Goal: Information Seeking & Learning: Find specific fact

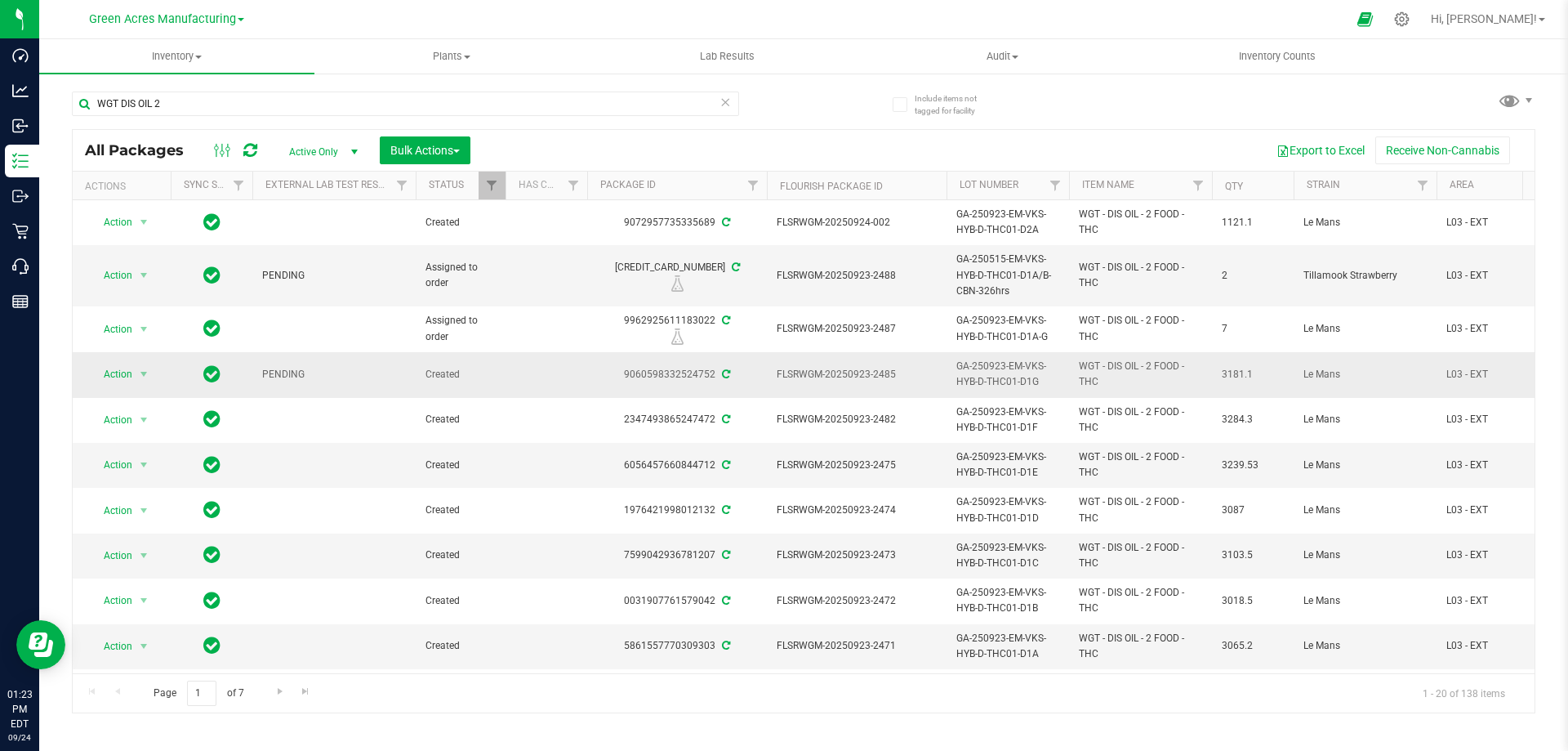
drag, startPoint x: 777, startPoint y: 371, endPoint x: 895, endPoint y: 372, distance: 118.0
click at [895, 372] on span "FLSRWGM-20250923-2485" at bounding box center [856, 375] width 160 height 15
copy span "FLSRWGM-20250923-2485"
drag, startPoint x: 714, startPoint y: 380, endPoint x: 603, endPoint y: 379, distance: 111.0
click at [603, 379] on div "9060598332524752" at bounding box center [677, 375] width 185 height 15
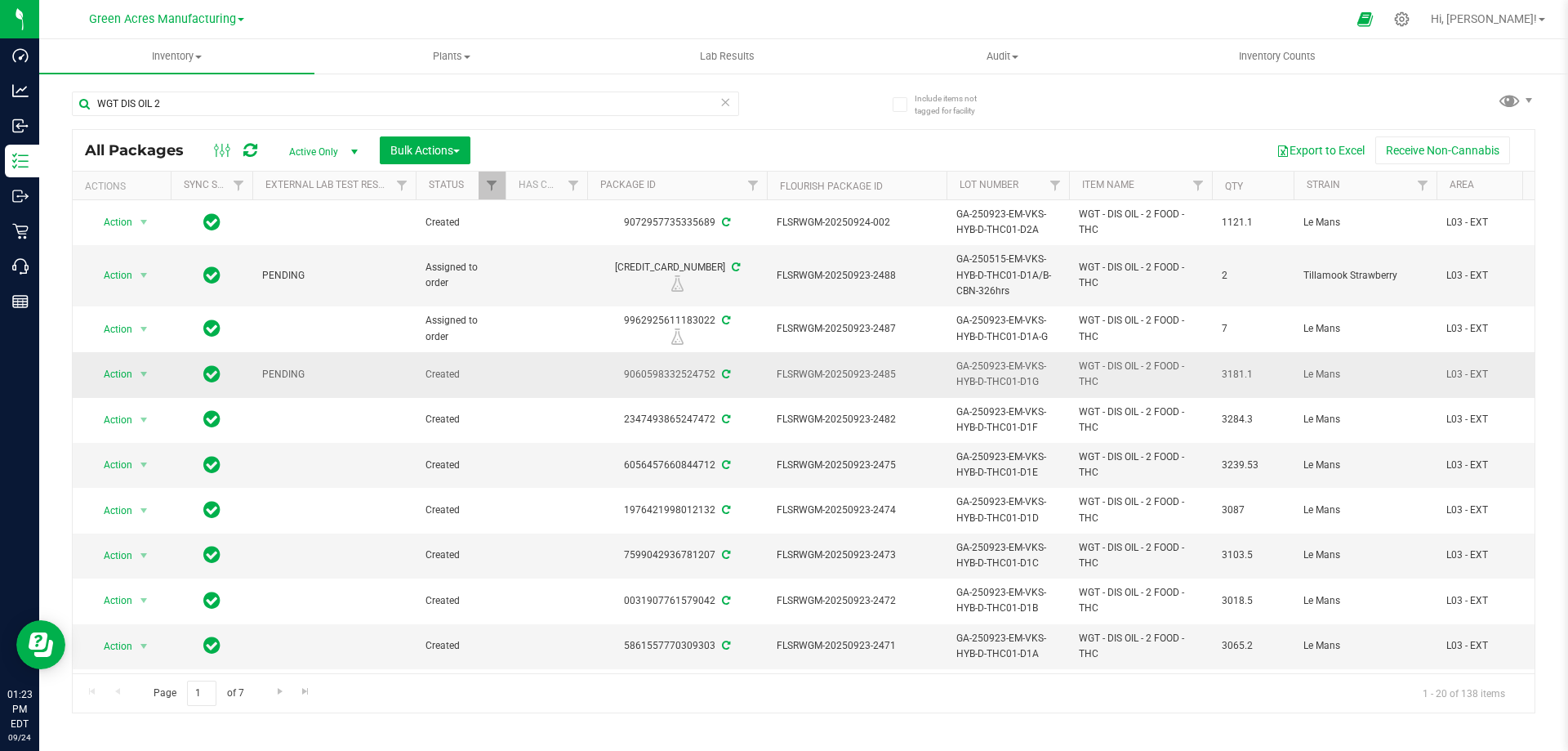
copy div "9060598332524752"
copy span "GA-250923-EM-VKS-HYB-D-THC01-D1G"
drag, startPoint x: 951, startPoint y: 391, endPoint x: 937, endPoint y: 392, distance: 14.0
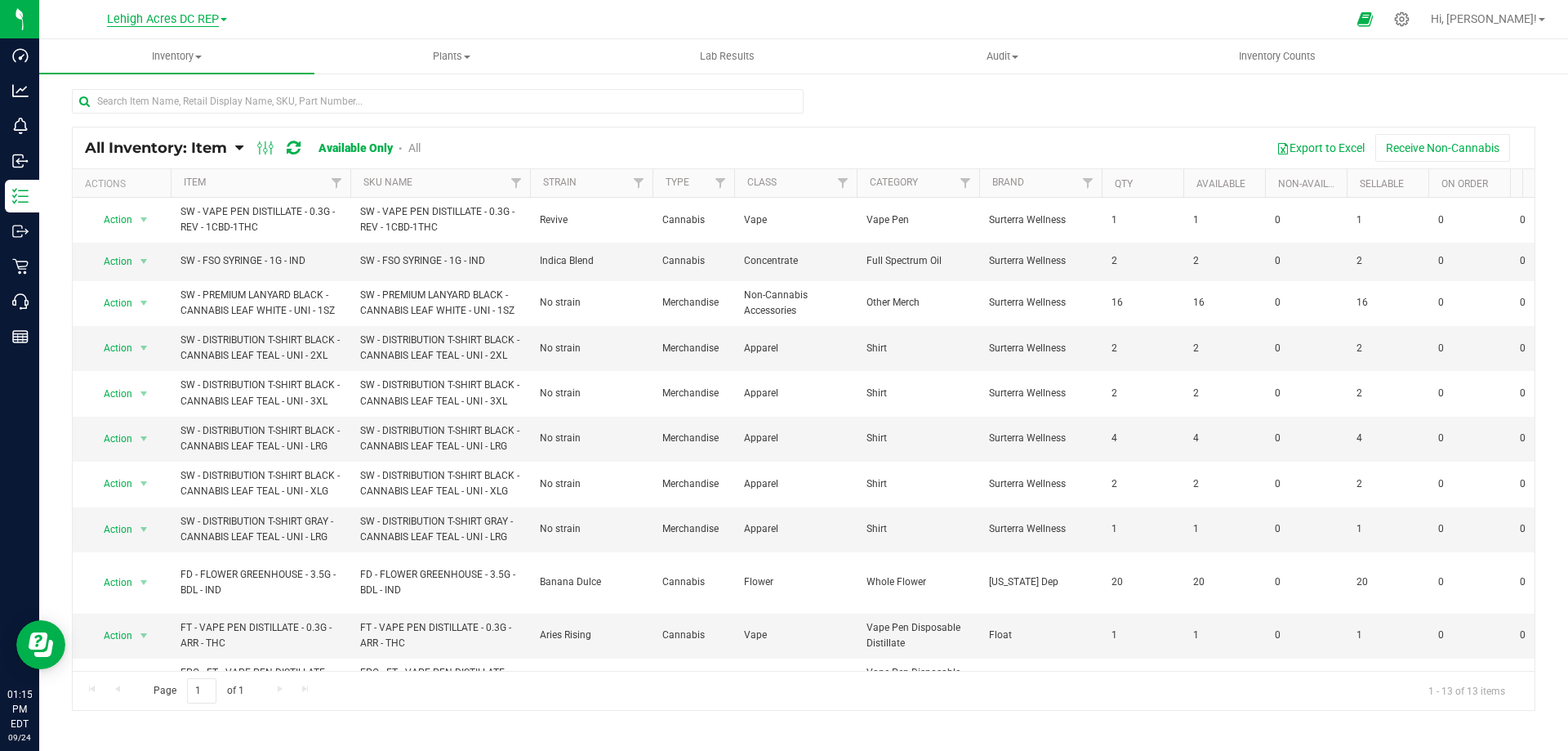
click at [166, 21] on span "Lehigh Acres DC REP" at bounding box center [162, 19] width 111 height 14
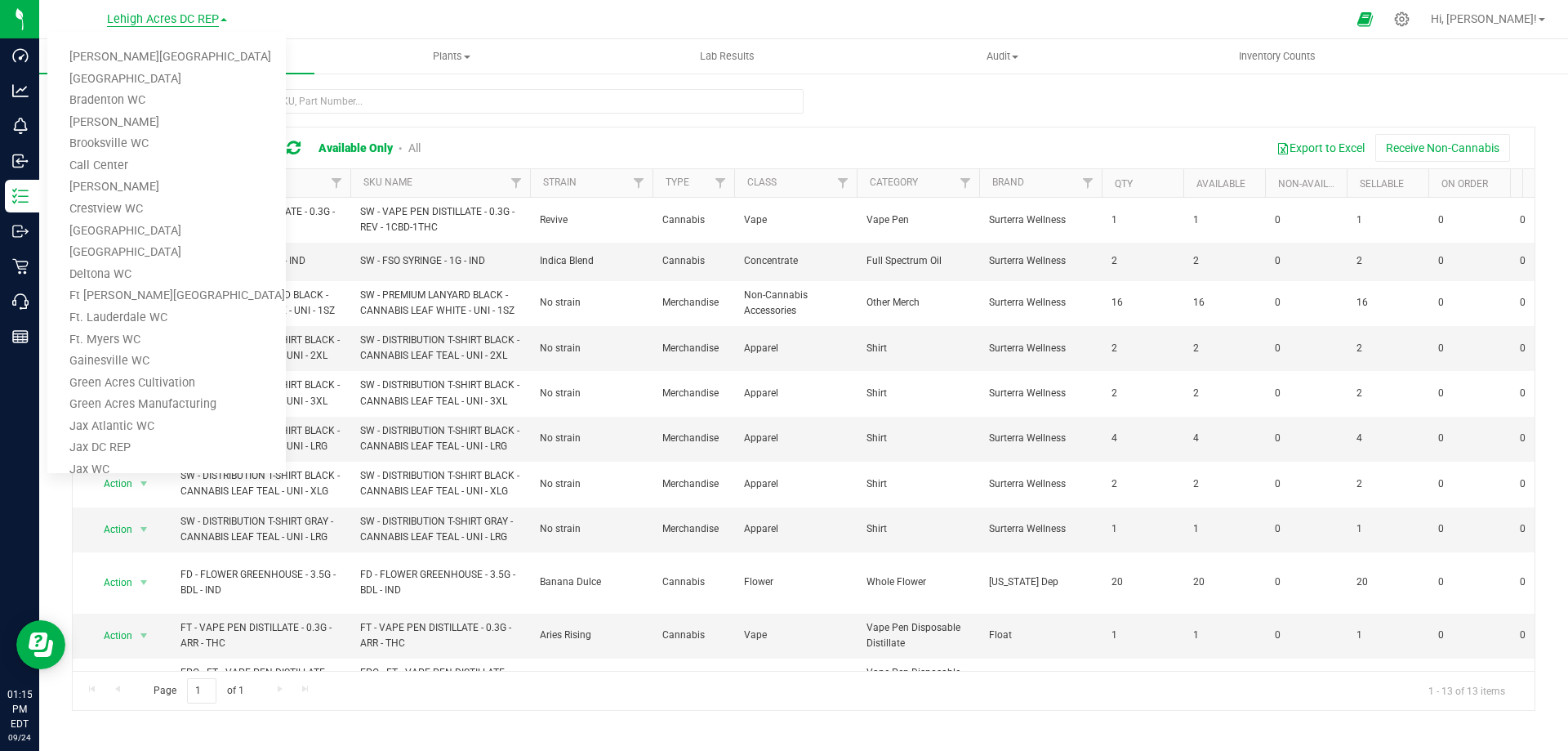
click at [166, 21] on span "Lehigh Acres DC REP" at bounding box center [162, 19] width 111 height 14
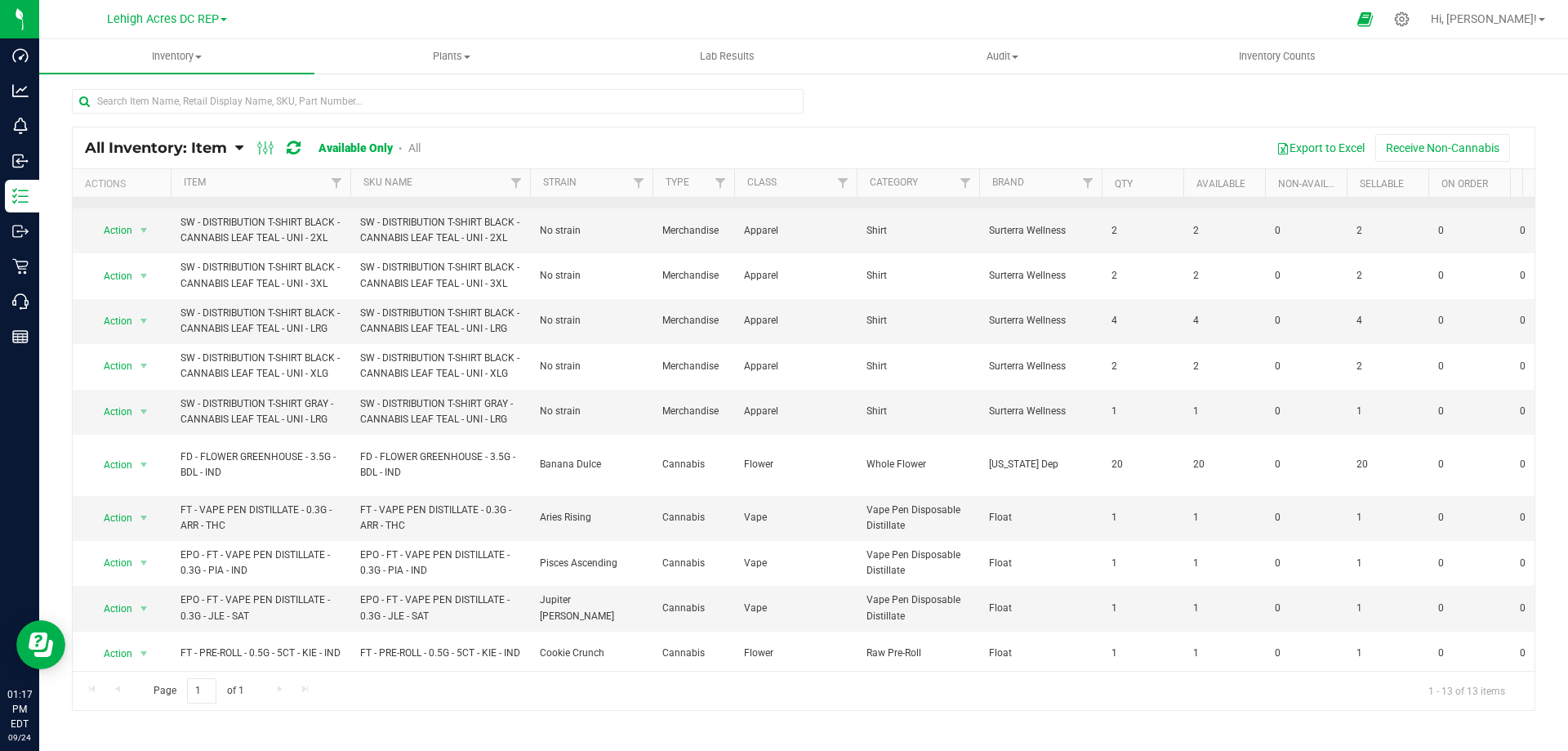
scroll to position [119, 0]
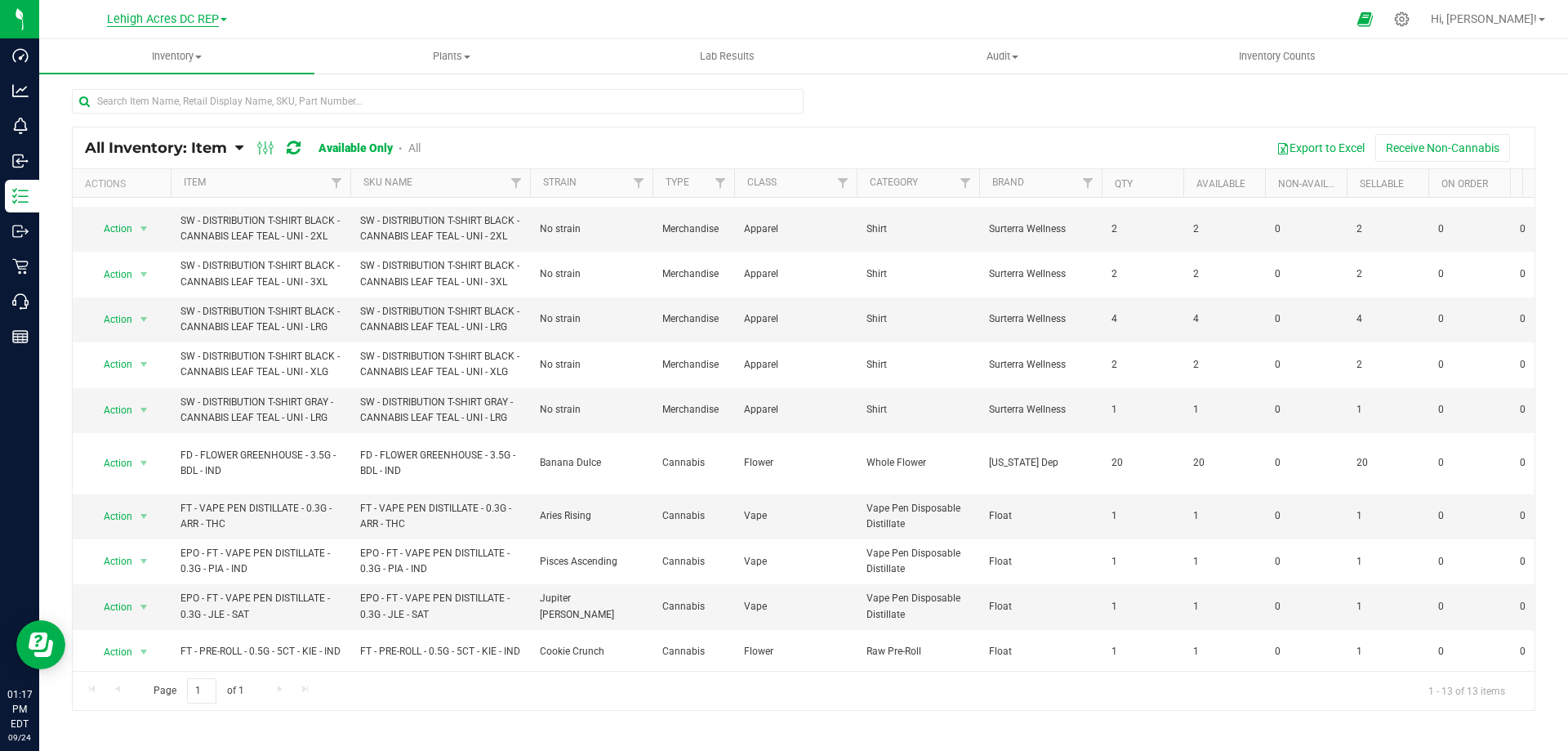
click at [159, 24] on span "Lehigh Acres DC REP" at bounding box center [162, 19] width 111 height 14
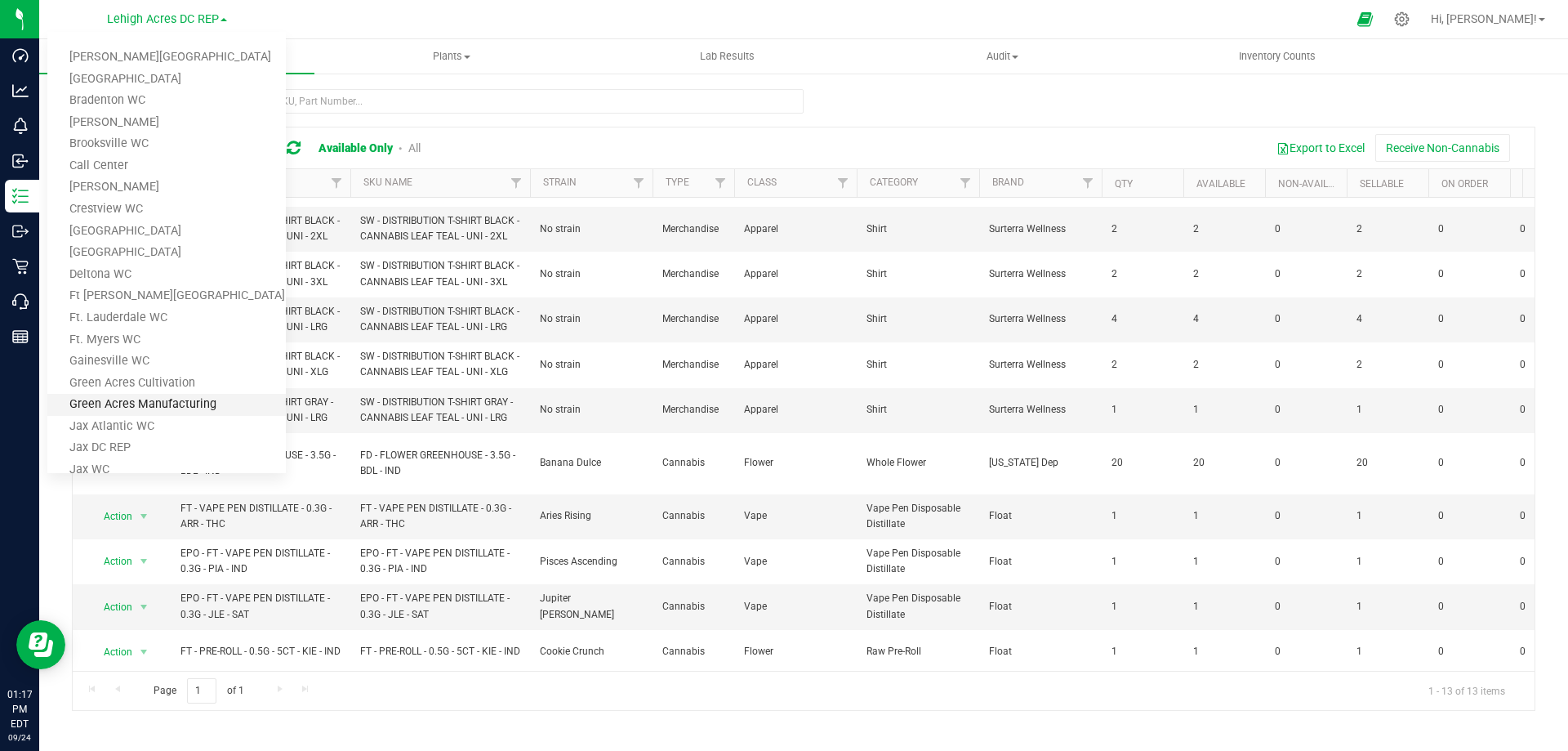
click at [142, 403] on link "Green Acres Manufacturing" at bounding box center [167, 404] width 238 height 22
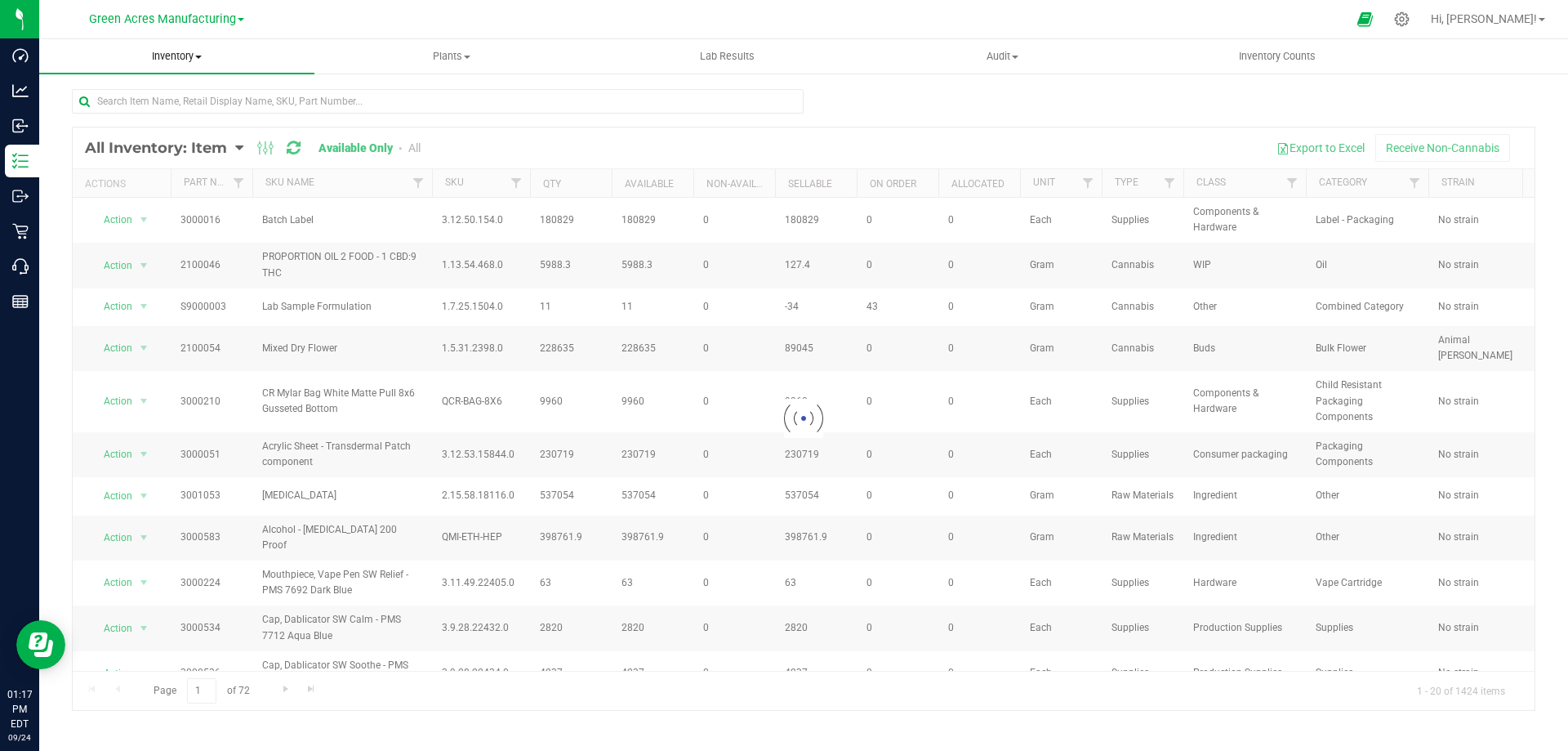
click at [171, 55] on span "Inventory" at bounding box center [176, 55] width 275 height 14
click at [132, 91] on span "All packages" at bounding box center [94, 98] width 111 height 14
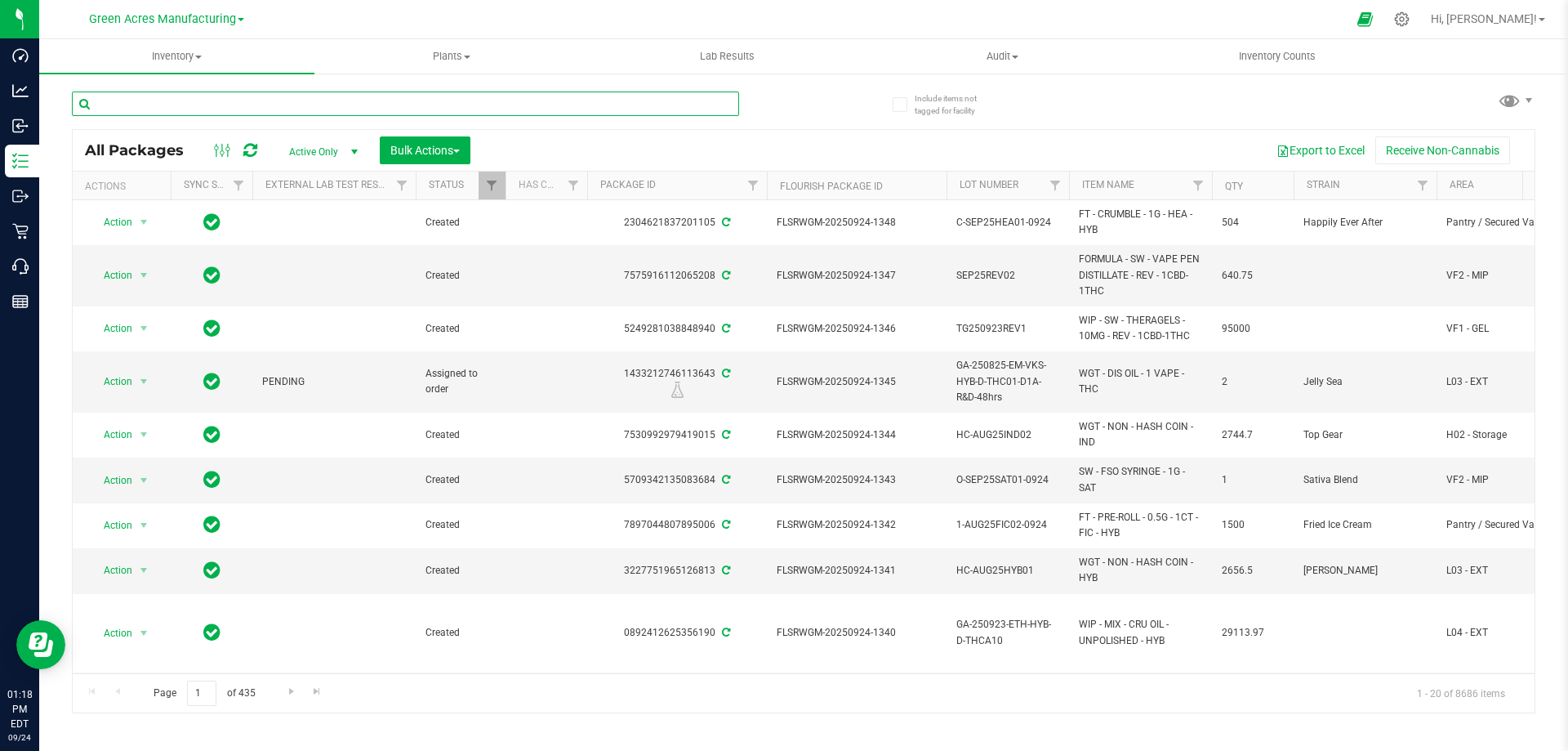
click at [171, 101] on input "text" at bounding box center [405, 104] width 667 height 25
paste input "GA-250923-EM-VKS-HYB-D-THC01-D2A"
type input "GA-250923-EM-VKS-HYB-D-THC01-D2A"
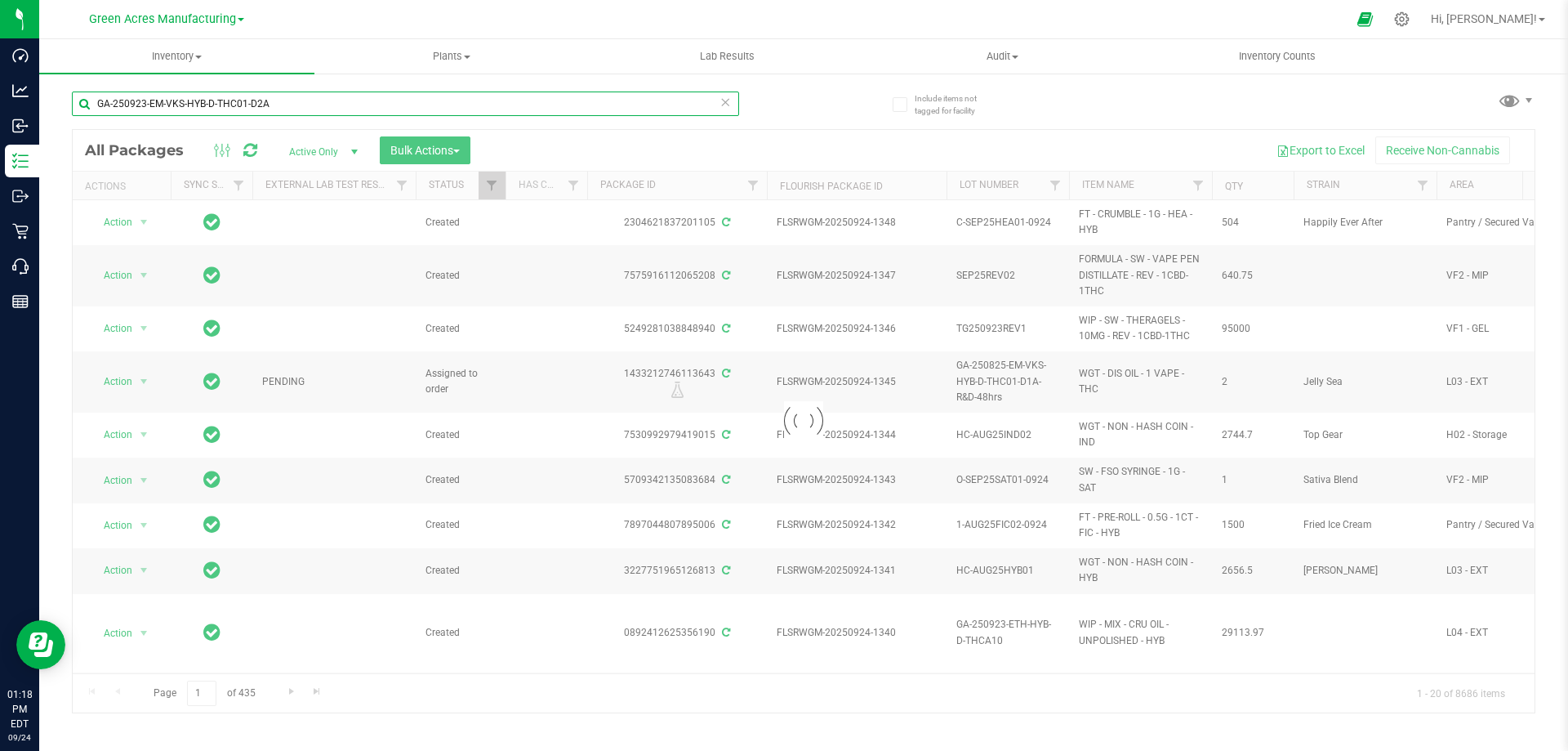
drag, startPoint x: 289, startPoint y: 102, endPoint x: 85, endPoint y: 104, distance: 204.0
click at [85, 104] on input "GA-250923-EM-VKS-HYB-D-THC01-D2A" at bounding box center [405, 104] width 667 height 25
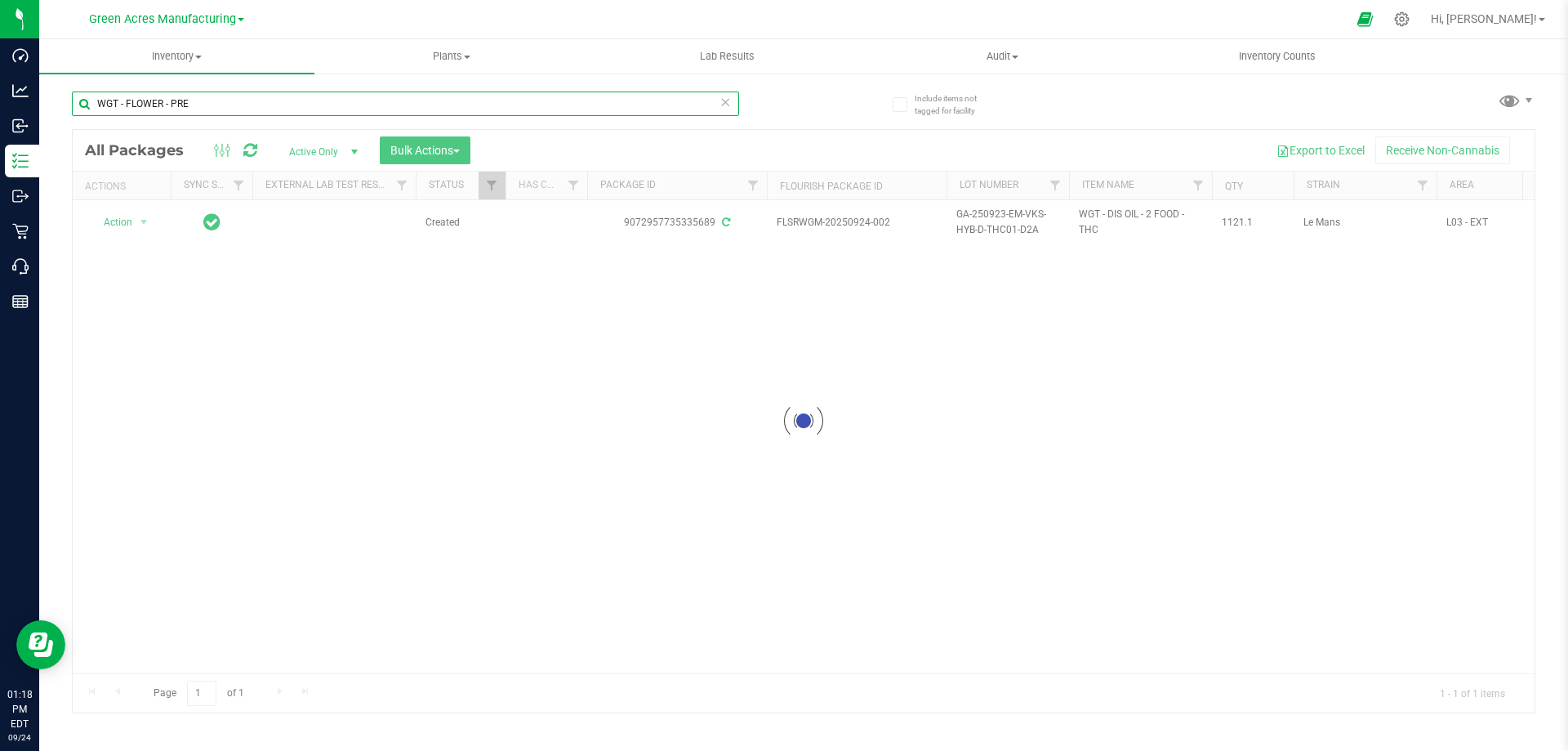
drag, startPoint x: 203, startPoint y: 99, endPoint x: 81, endPoint y: 100, distance: 122.0
click at [81, 100] on input "WGT - FLOWER - PRE" at bounding box center [405, 104] width 667 height 25
paste input "-ROLL GROUND - A"
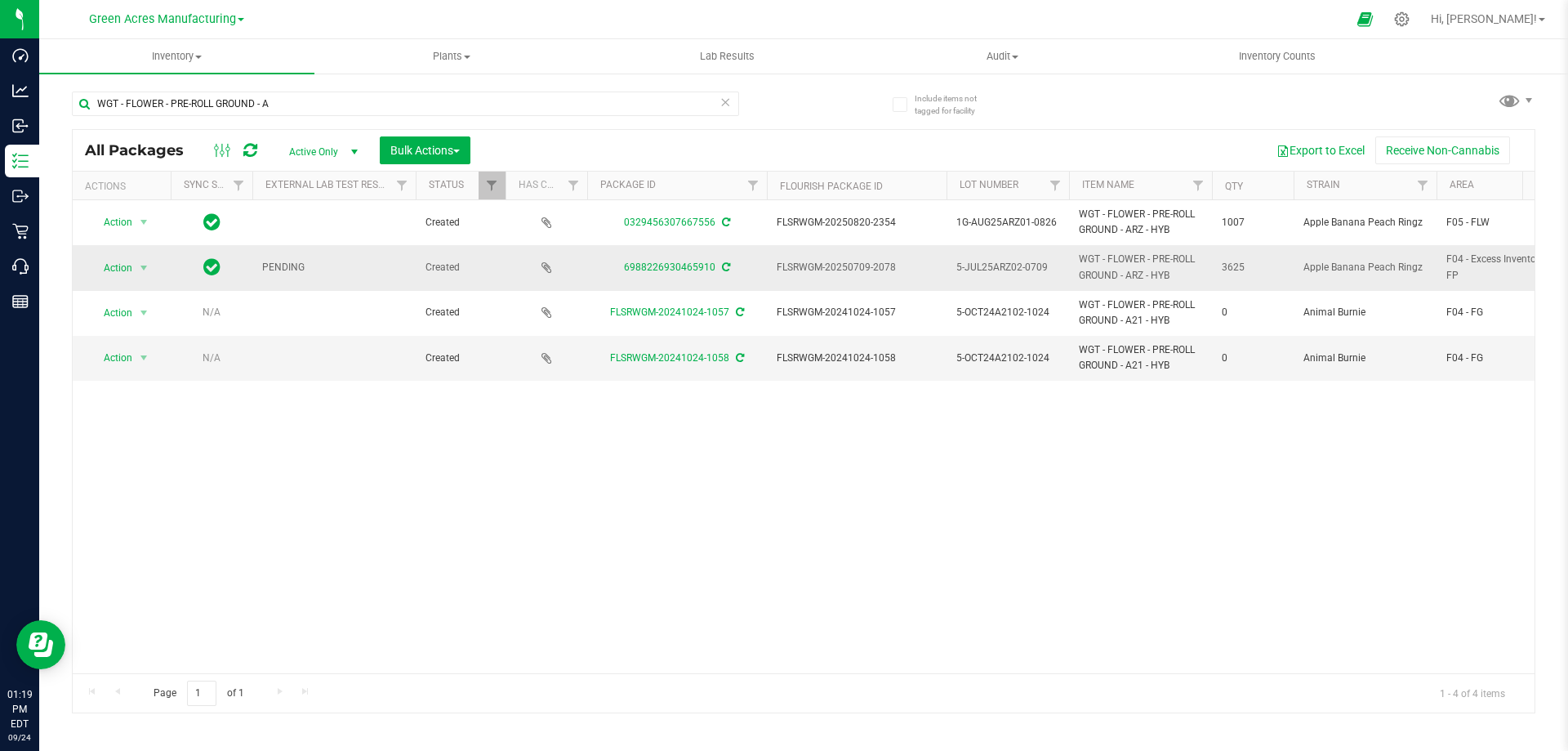
drag, startPoint x: 775, startPoint y: 262, endPoint x: 915, endPoint y: 265, distance: 140.0
click at [915, 265] on td "FLSRWGM-20250709-2078" at bounding box center [856, 267] width 180 height 45
copy span "FLSRWGM-20250709-2078"
copy link "6988226930465910"
drag, startPoint x: 613, startPoint y: 263, endPoint x: 714, endPoint y: 265, distance: 101.0
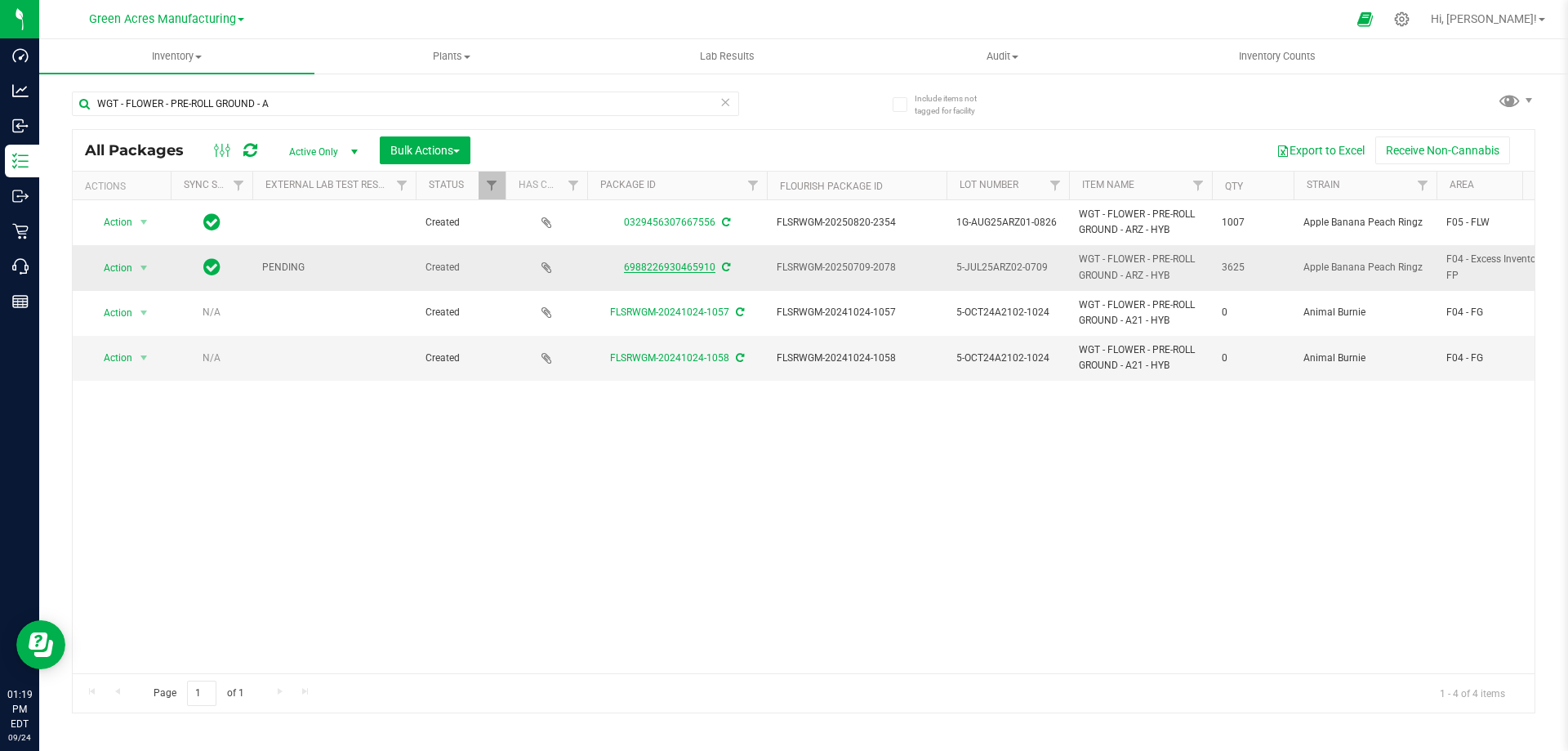
click at [714, 265] on div "6988226930465910" at bounding box center [677, 268] width 185 height 15
copy span "5-JUL25ARZ02-0709"
drag, startPoint x: 958, startPoint y: 275, endPoint x: 979, endPoint y: 278, distance: 21.2
click at [979, 278] on td "5-JUL25ARZ02-0709" at bounding box center [1007, 267] width 123 height 45
click at [936, 286] on td "FLSRWGM-20250709-2078" at bounding box center [856, 267] width 180 height 45
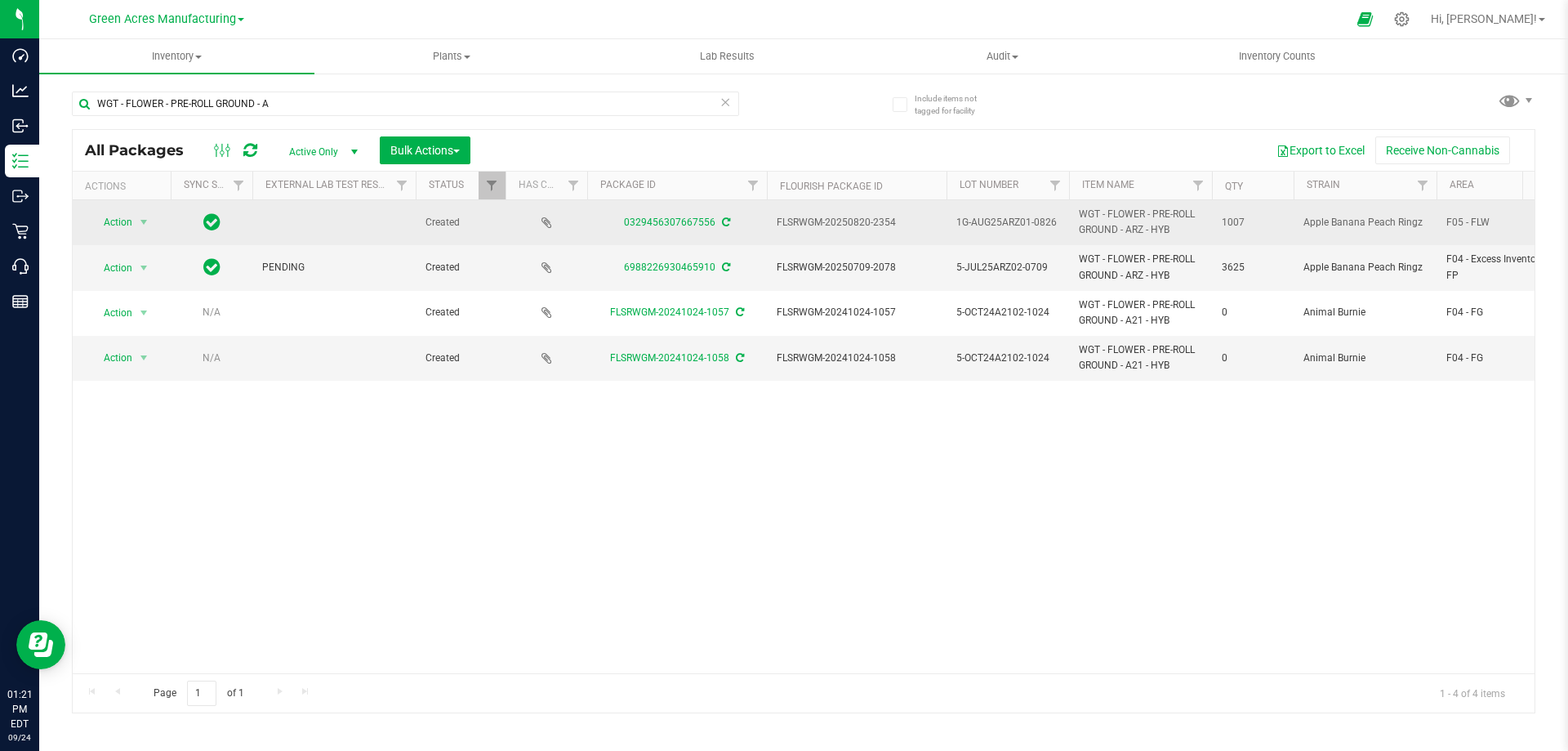
drag, startPoint x: 778, startPoint y: 221, endPoint x: 902, endPoint y: 221, distance: 124.0
click at [902, 221] on span "FLSRWGM-20250820-2354" at bounding box center [856, 222] width 160 height 15
copy span "FLSRWGM-20250820-2354"
copy link "0329456307667556"
drag, startPoint x: 618, startPoint y: 220, endPoint x: 714, endPoint y: 226, distance: 96.2
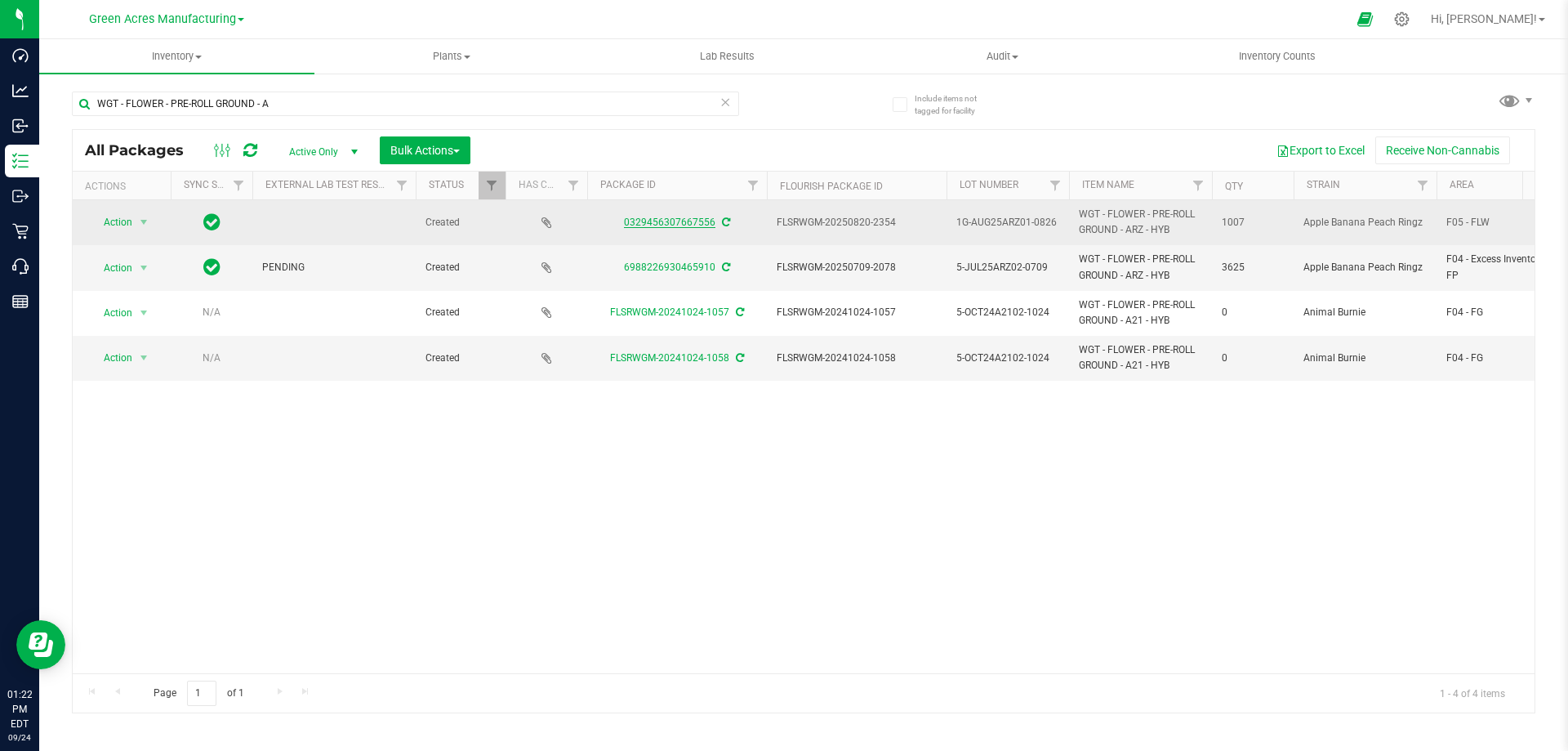
click at [714, 226] on div "0329456307667556" at bounding box center [677, 222] width 185 height 15
copy span "1G-AUG25ARZ01-0826"
drag, startPoint x: 951, startPoint y: 233, endPoint x: 960, endPoint y: 240, distance: 11.4
click at [960, 240] on td "1G-AUG25ARZ01-0826" at bounding box center [1007, 222] width 123 height 45
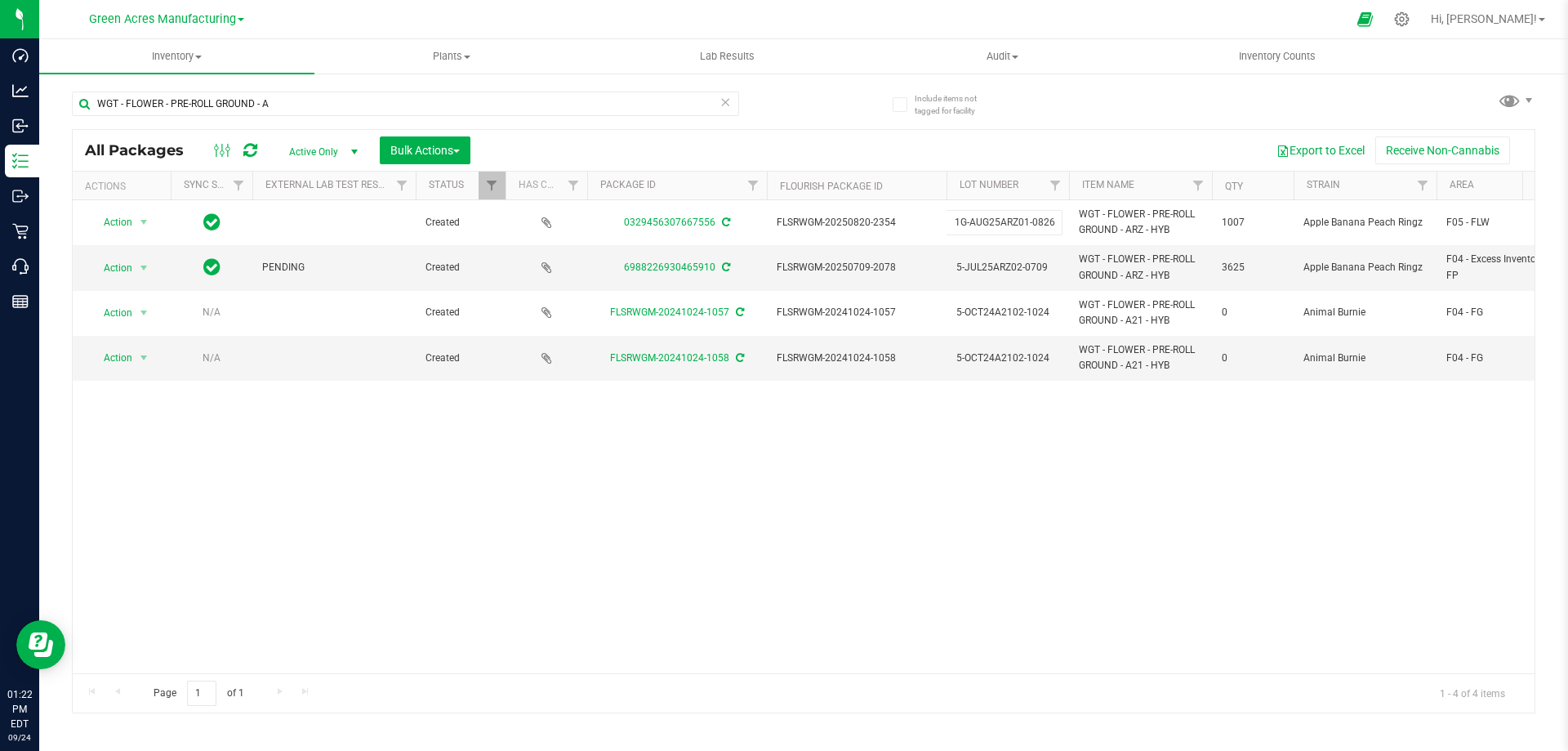
click at [962, 140] on div "Export to Excel Receive Non-Cannabis" at bounding box center [1002, 150] width 1039 height 28
drag, startPoint x: 167, startPoint y: 100, endPoint x: 320, endPoint y: 105, distance: 153.1
click at [320, 105] on input "WGT - FLOWER - PRE-ROLL GROUND - A" at bounding box center [405, 104] width 667 height 25
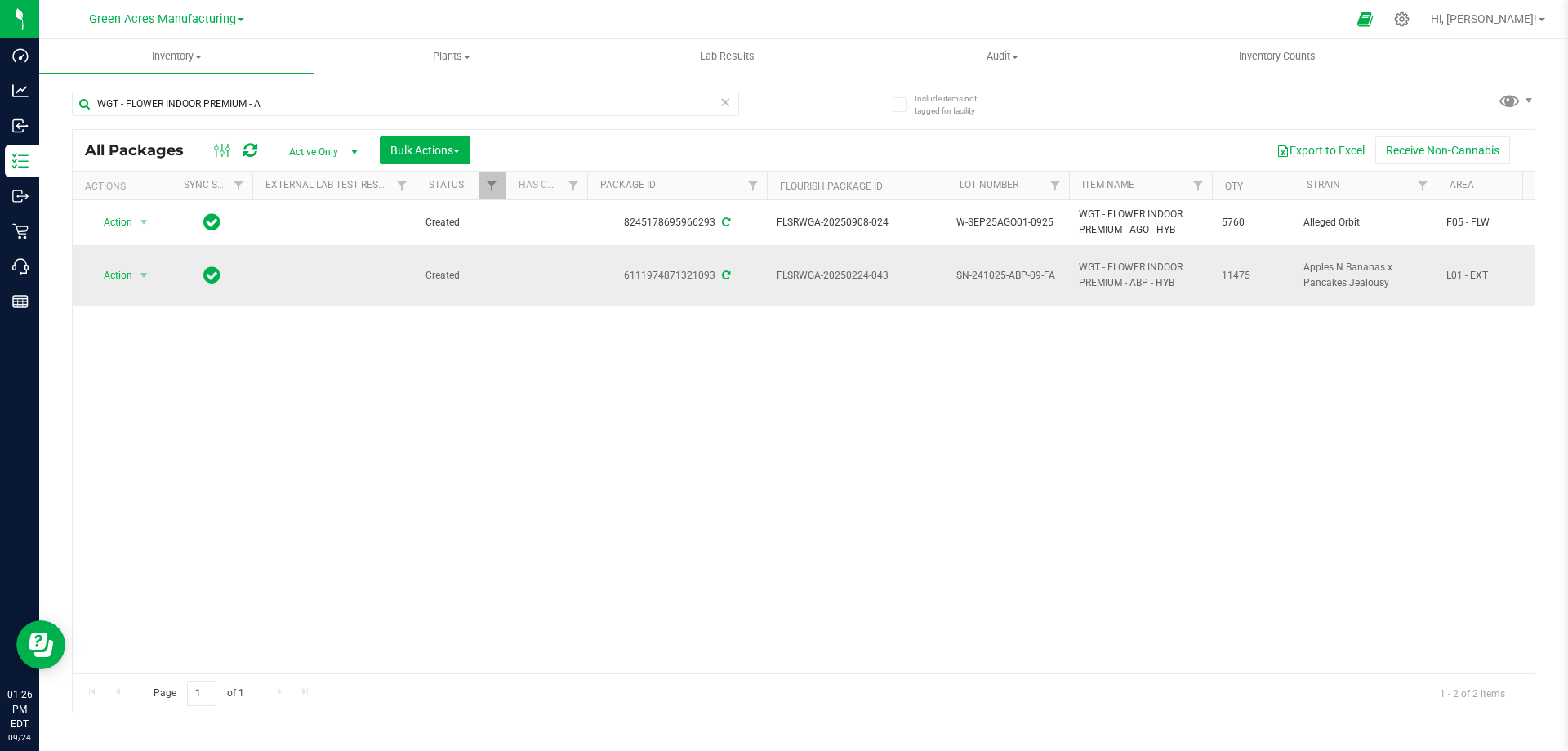
drag, startPoint x: 777, startPoint y: 275, endPoint x: 894, endPoint y: 273, distance: 117.0
click at [894, 273] on span "FLSRWGA-20250224-043" at bounding box center [856, 275] width 160 height 15
copy span "FLSRWGA-20250224-043"
copy div "6111974871321093"
drag, startPoint x: 626, startPoint y: 273, endPoint x: 717, endPoint y: 273, distance: 91.0
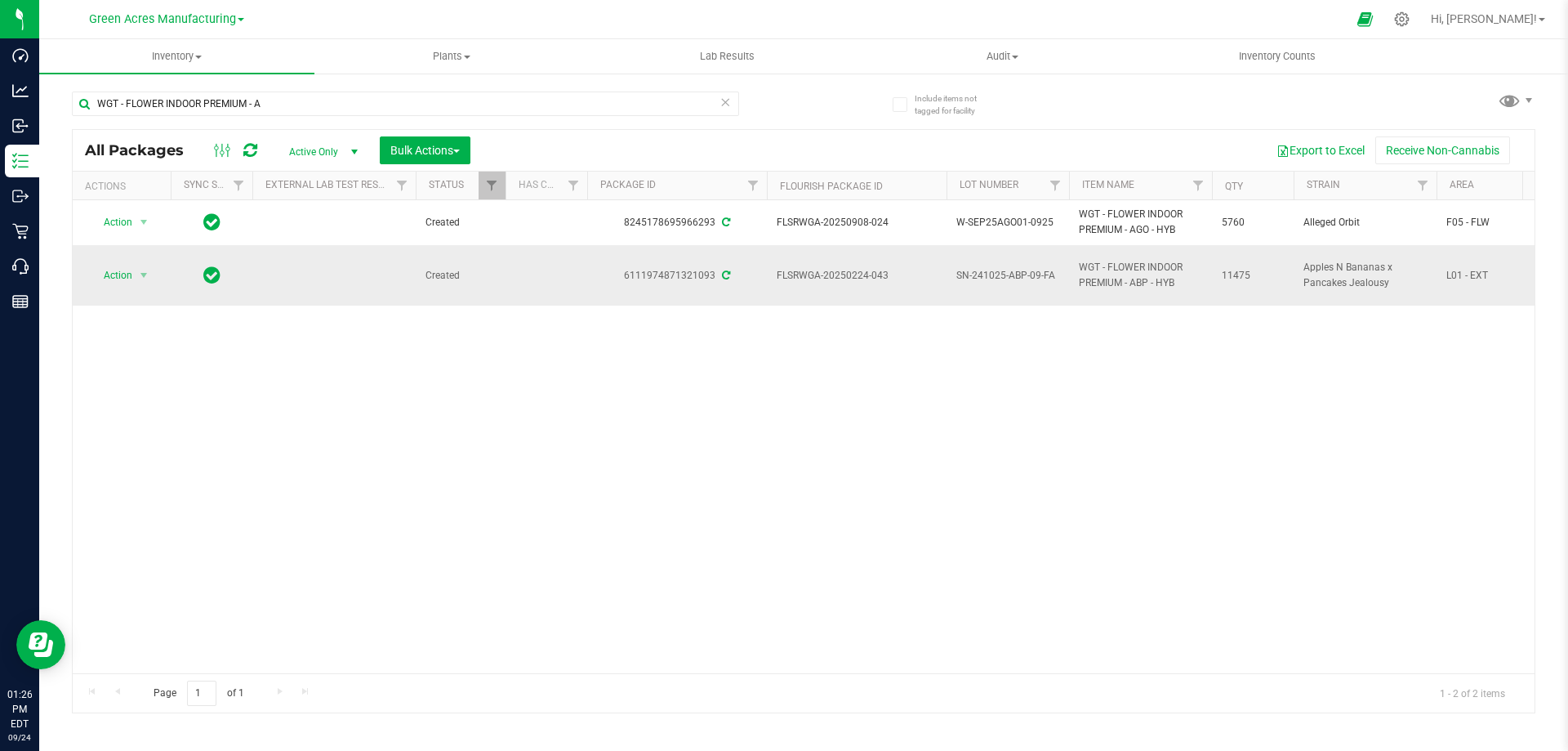
click at [717, 273] on div "6111974871321093" at bounding box center [677, 275] width 185 height 15
copy div "6111974871321093"
drag, startPoint x: 947, startPoint y: 284, endPoint x: 996, endPoint y: 284, distance: 49.0
click at [996, 284] on td "SN-241025-ABP-09-FA" at bounding box center [1007, 274] width 123 height 60
drag, startPoint x: 1057, startPoint y: 276, endPoint x: 934, endPoint y: 278, distance: 123.0
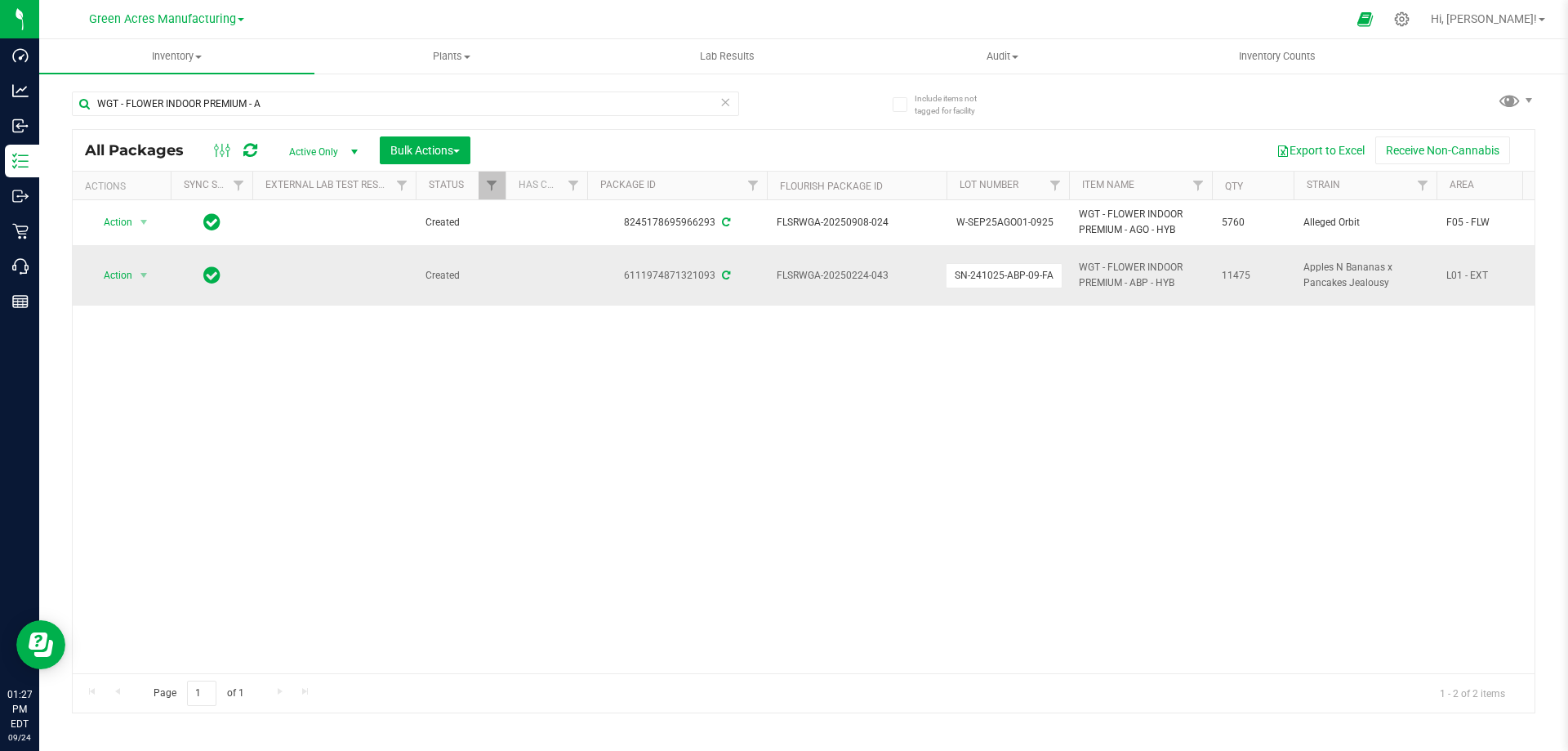
click at [930, 303] on td "FLSRWGA-20250224-043" at bounding box center [856, 274] width 180 height 60
drag, startPoint x: 128, startPoint y: 101, endPoint x: 300, endPoint y: 112, distance: 172.4
click at [300, 112] on input "WGT - FLOWER INDOOR PREMIUM - A" at bounding box center [405, 104] width 667 height 25
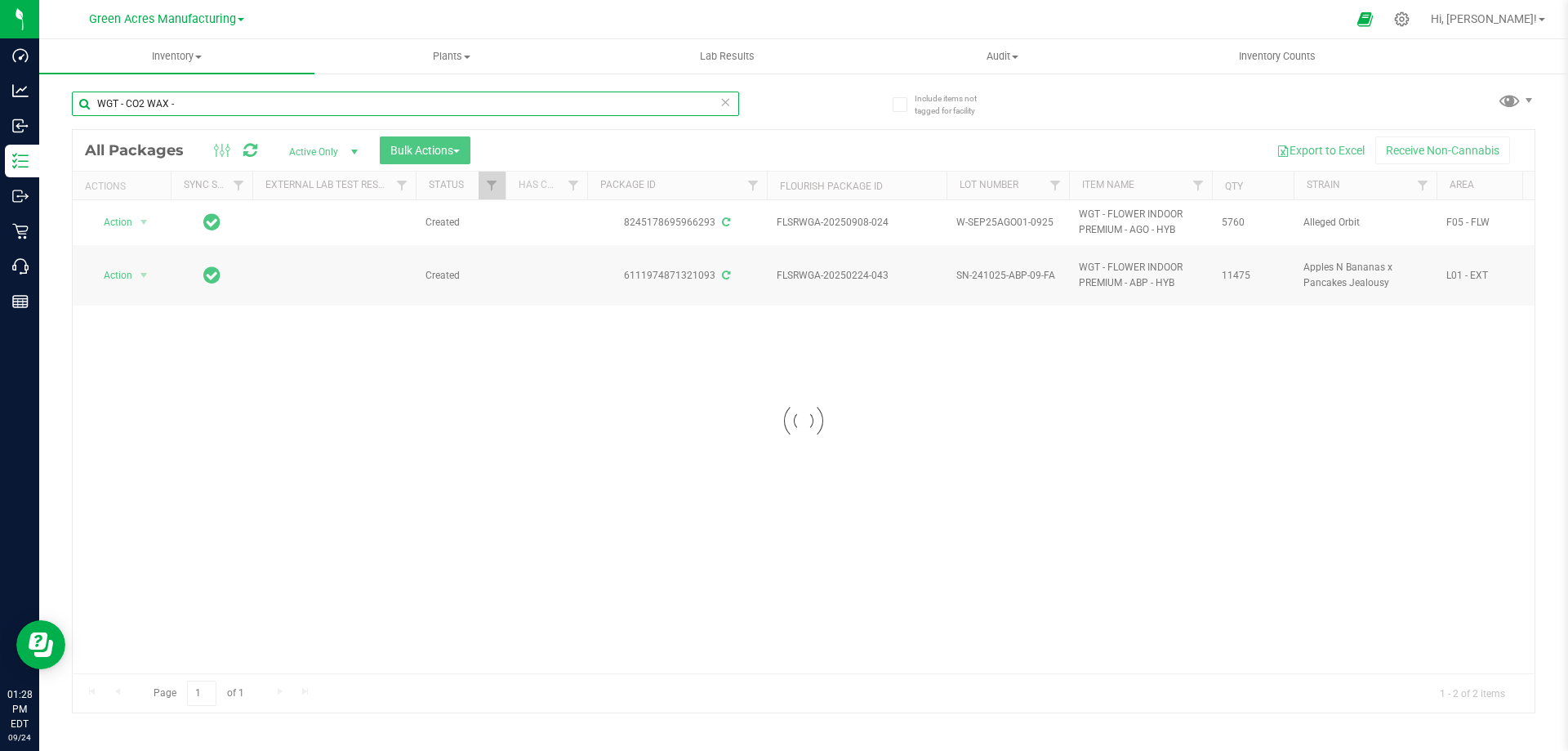
click at [123, 93] on input "WGT - CO2 WAX -" at bounding box center [405, 104] width 667 height 25
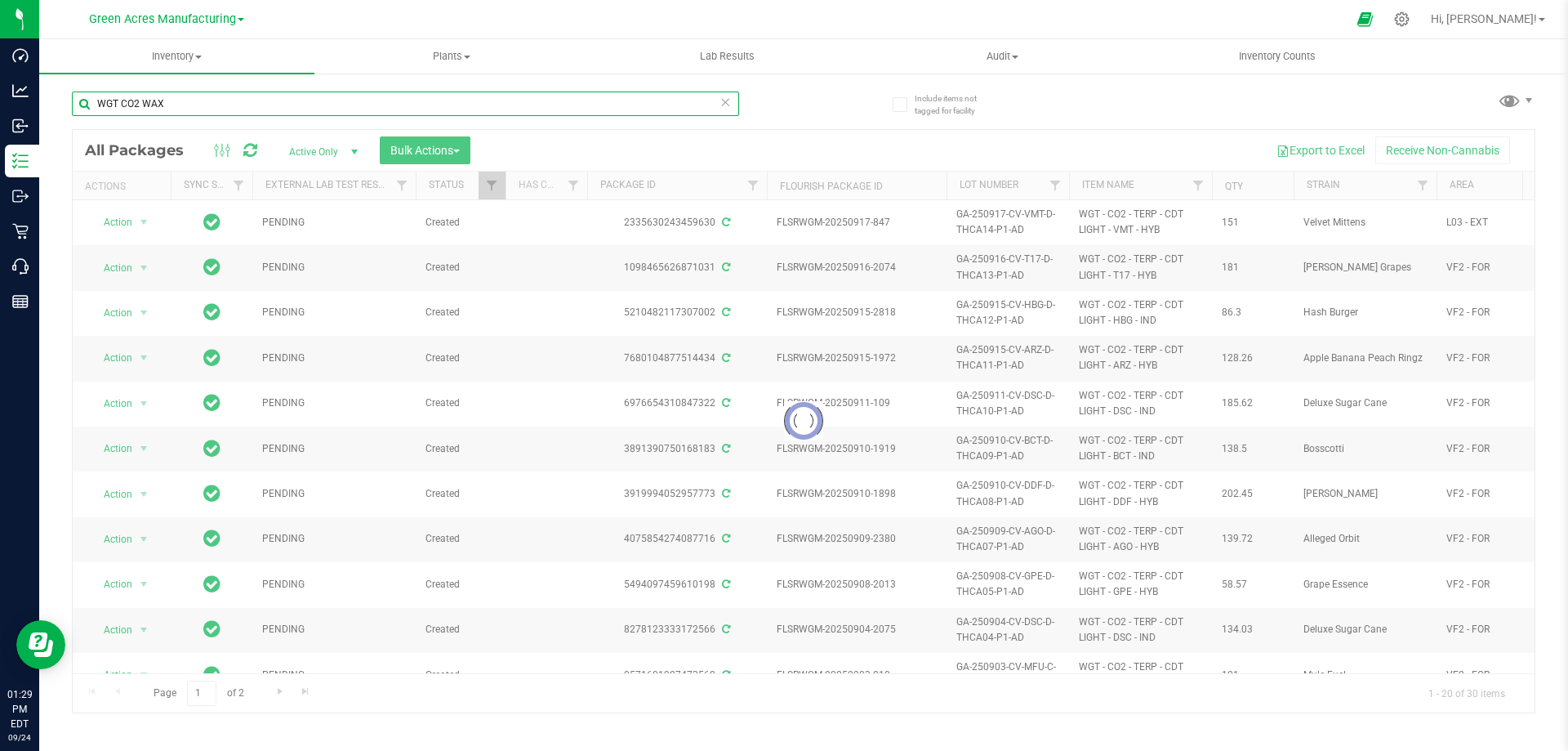
type input "WGT CO2 WAX"
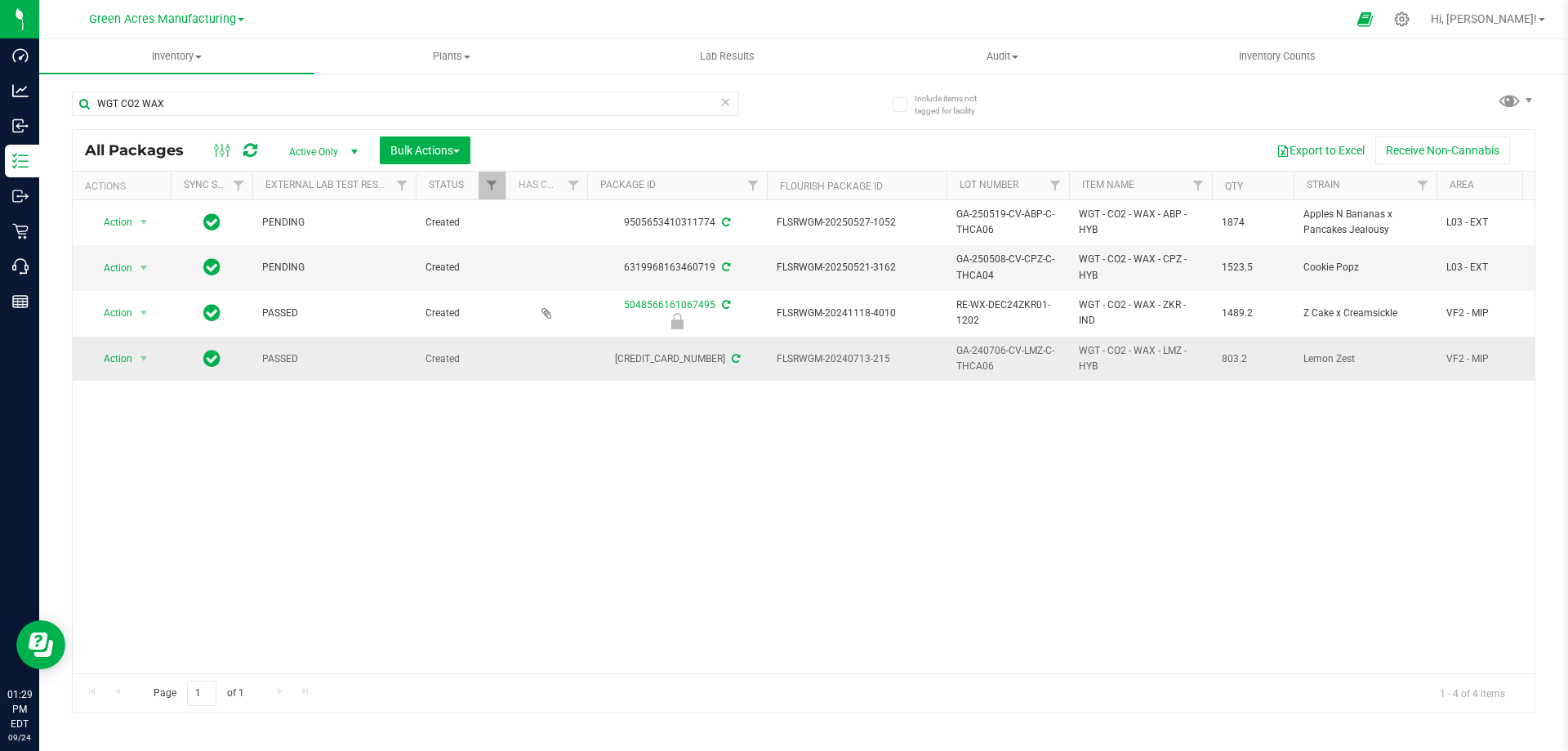
drag, startPoint x: 779, startPoint y: 356, endPoint x: 886, endPoint y: 357, distance: 107.0
click at [886, 357] on span "FLSRWGM-20240713-215" at bounding box center [856, 359] width 160 height 15
click at [840, 392] on div "Action Action Adjust qty Create package Edit attributes Global inventory Locate…" at bounding box center [803, 436] width 1461 height 473
drag, startPoint x: 774, startPoint y: 357, endPoint x: 896, endPoint y: 363, distance: 122.1
click at [896, 363] on td "FLSRWGM-20240713-215" at bounding box center [856, 358] width 180 height 44
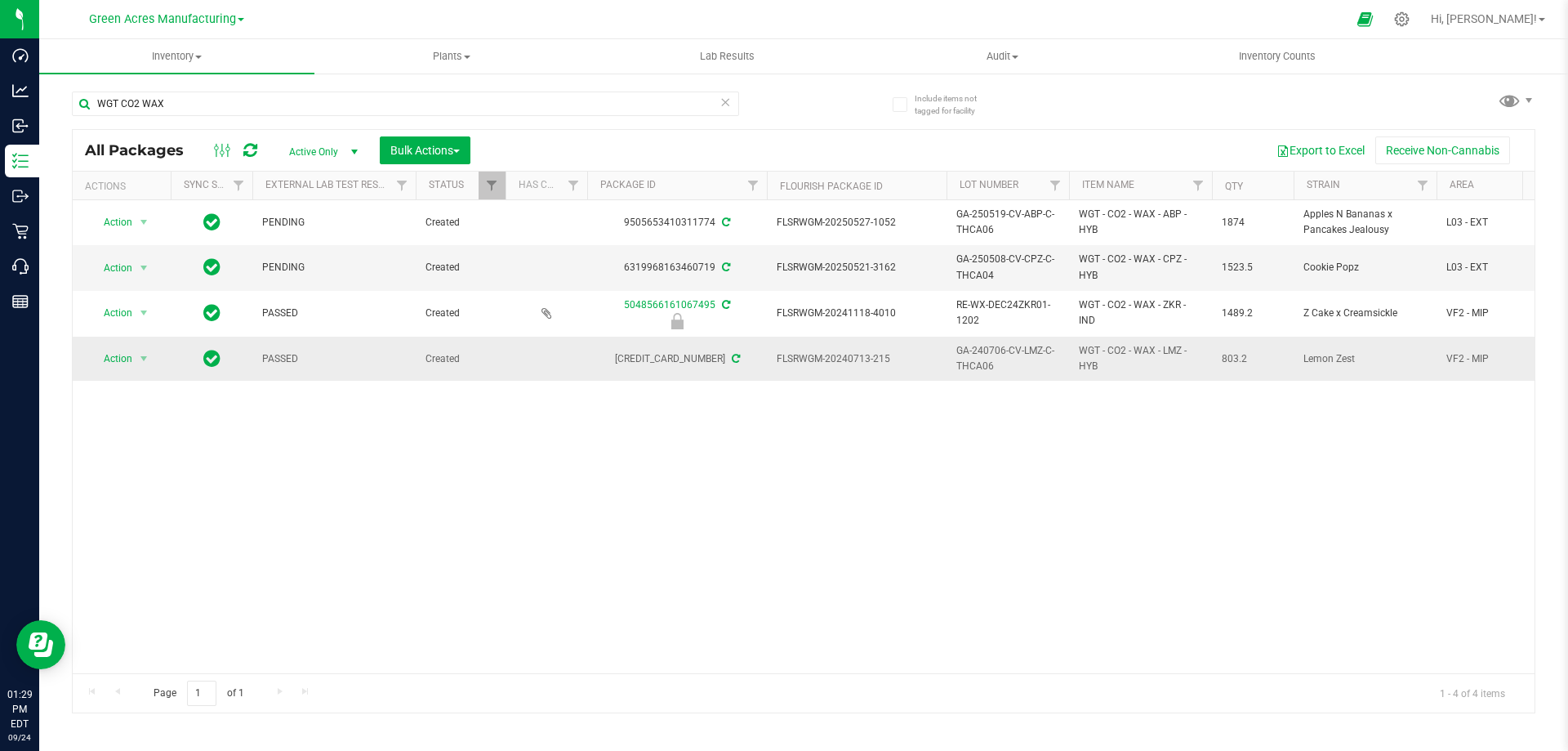
copy span "FLSRWGM-20240713-215"
drag, startPoint x: 626, startPoint y: 359, endPoint x: 712, endPoint y: 357, distance: 86.0
click at [712, 357] on div "5590948409047235" at bounding box center [677, 359] width 185 height 15
drag, startPoint x: 945, startPoint y: 357, endPoint x: 1006, endPoint y: 370, distance: 62.4
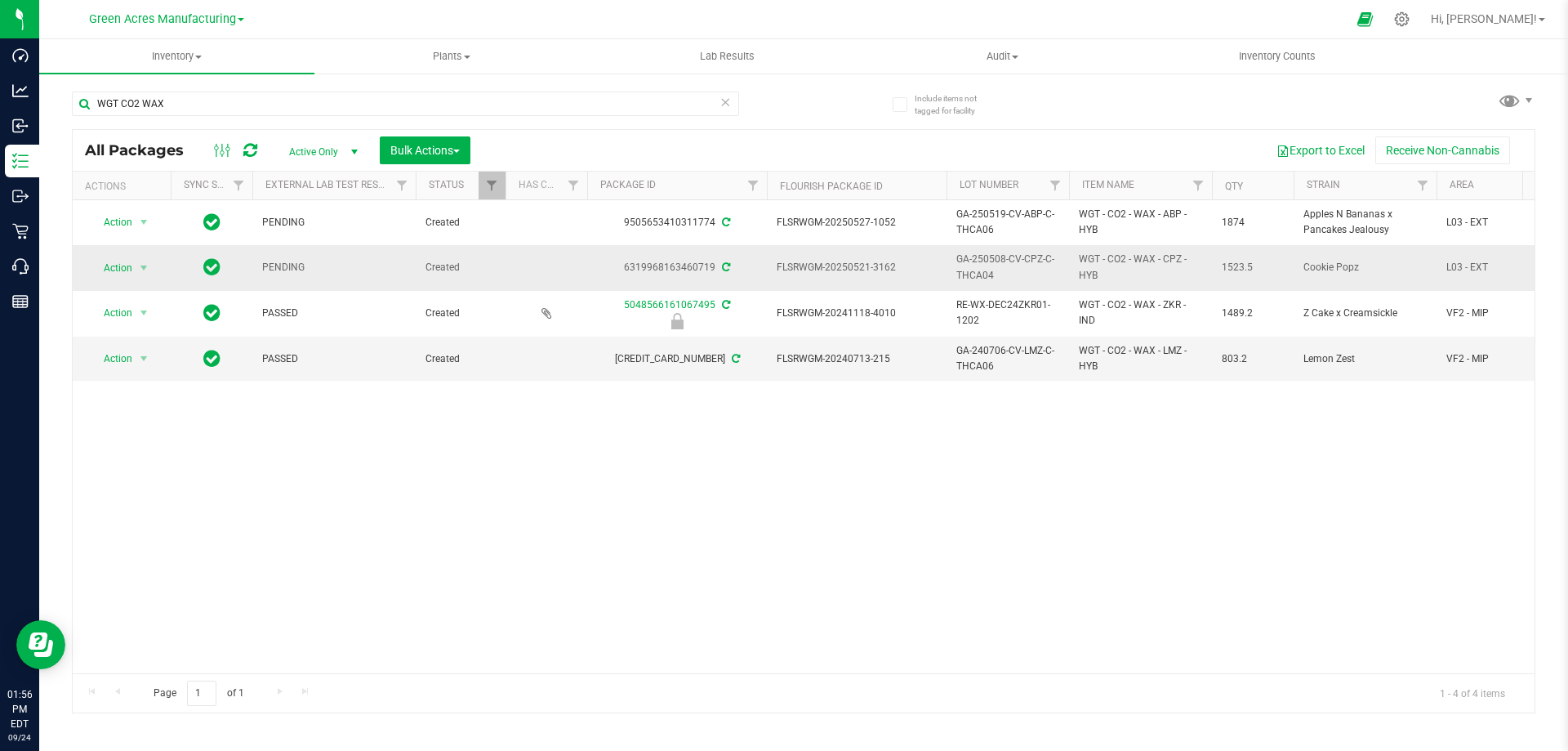
drag, startPoint x: 778, startPoint y: 266, endPoint x: 901, endPoint y: 266, distance: 123.0
click at [901, 266] on span "FLSRWGM-20250521-3162" at bounding box center [856, 268] width 160 height 15
drag, startPoint x: 626, startPoint y: 262, endPoint x: 712, endPoint y: 258, distance: 86.1
click at [712, 258] on td "6319968163460719" at bounding box center [676, 267] width 180 height 45
click at [1007, 271] on span "GA-250508-CV-CPZ-C-THCA04" at bounding box center [1008, 267] width 103 height 31
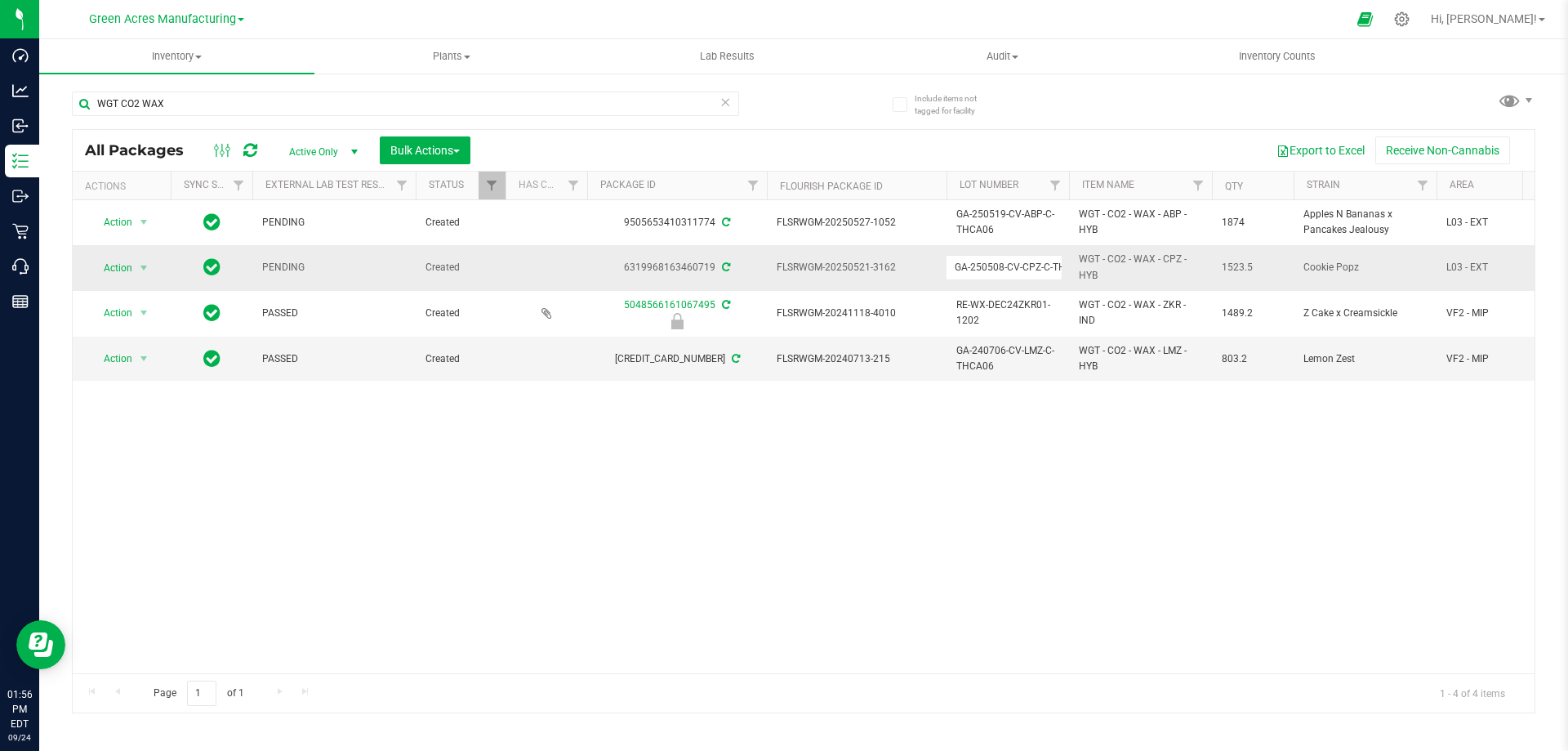
scroll to position [0, 26]
click at [977, 286] on td "GA-250508-CV-CPZ-C-THCA04" at bounding box center [1007, 267] width 123 height 45
drag, startPoint x: 967, startPoint y: 286, endPoint x: 1006, endPoint y: 274, distance: 40.8
click at [1006, 274] on td "GA-250508-CV-CPZ-C-THCA04" at bounding box center [1007, 267] width 123 height 45
click at [904, 423] on div "Action Action Adjust qty Create package Edit attributes Global inventory Locate…" at bounding box center [803, 436] width 1461 height 473
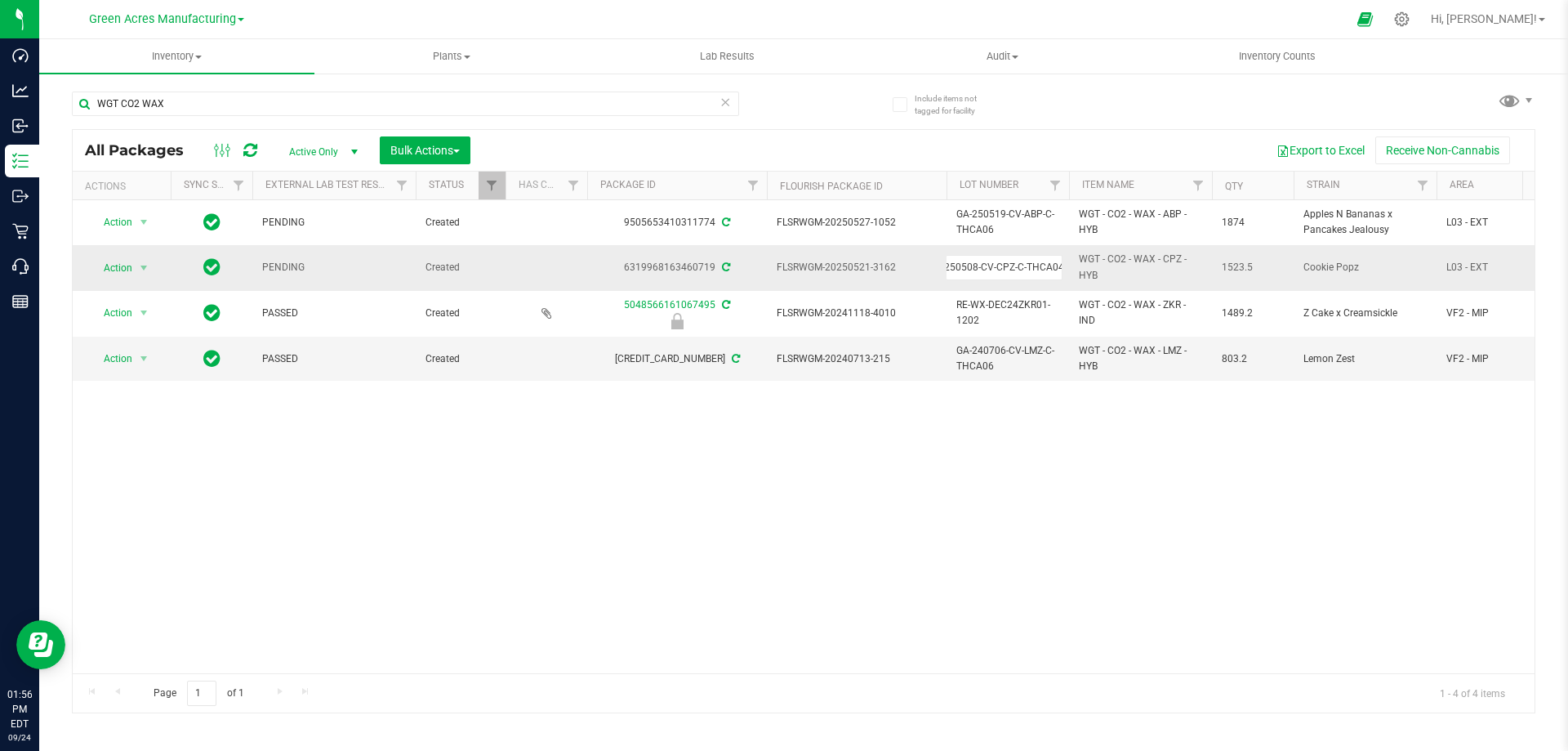
scroll to position [0, 0]
